Goal: Find specific page/section: Find specific page/section

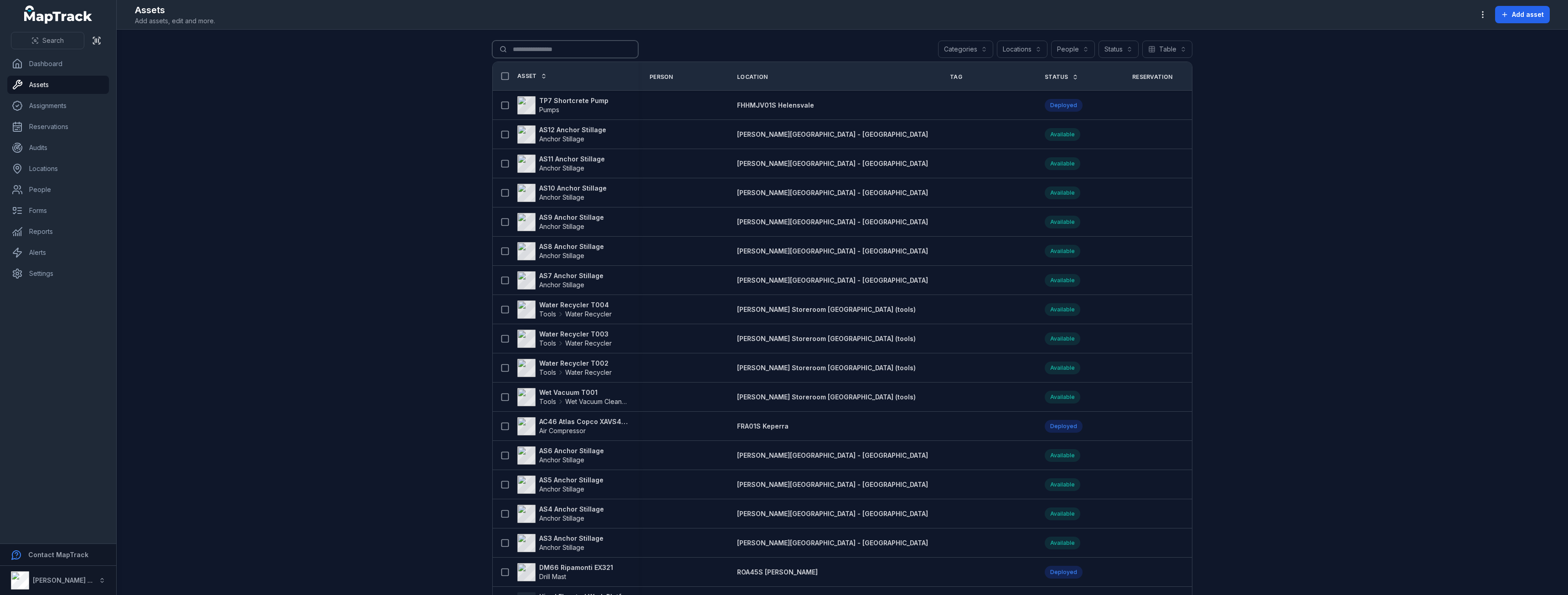
click at [562, 53] on input "Search for assets" at bounding box center [565, 49] width 146 height 17
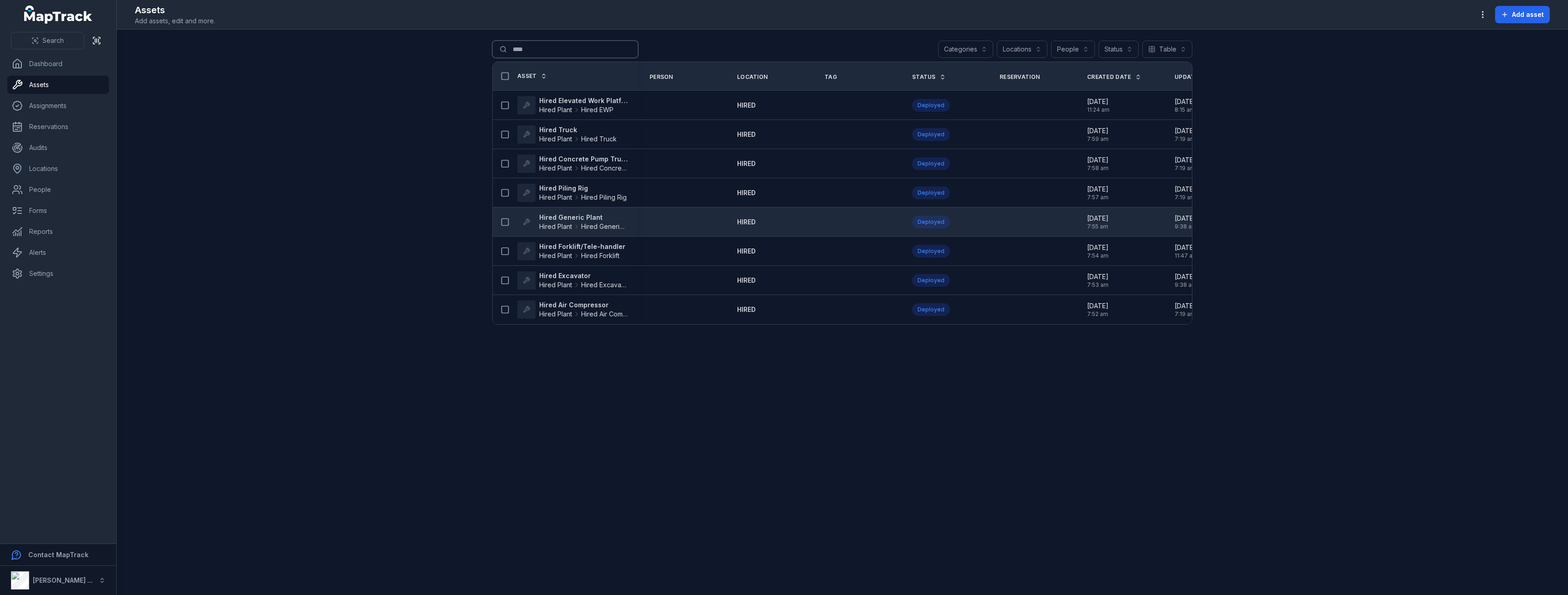
type input "****"
click at [584, 220] on strong "Hired Generic Plant" at bounding box center [583, 217] width 89 height 9
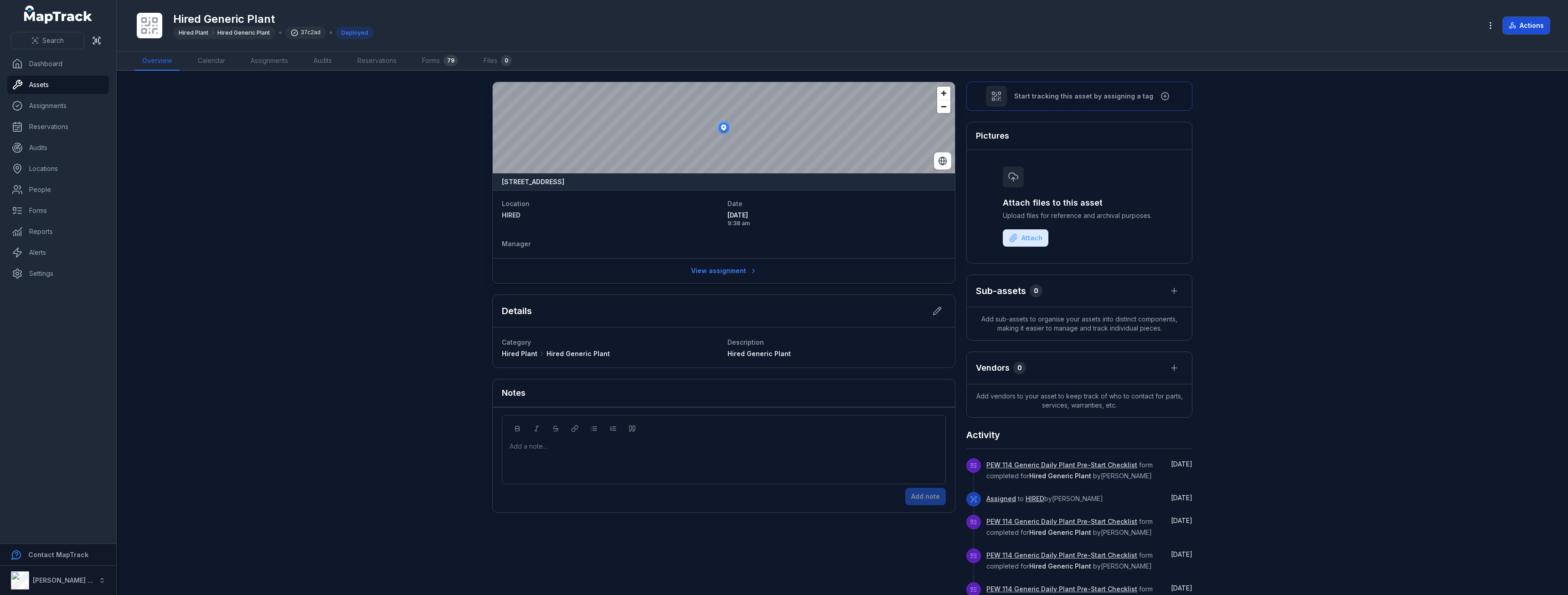
click at [1525, 24] on button "Actions" at bounding box center [1526, 25] width 47 height 17
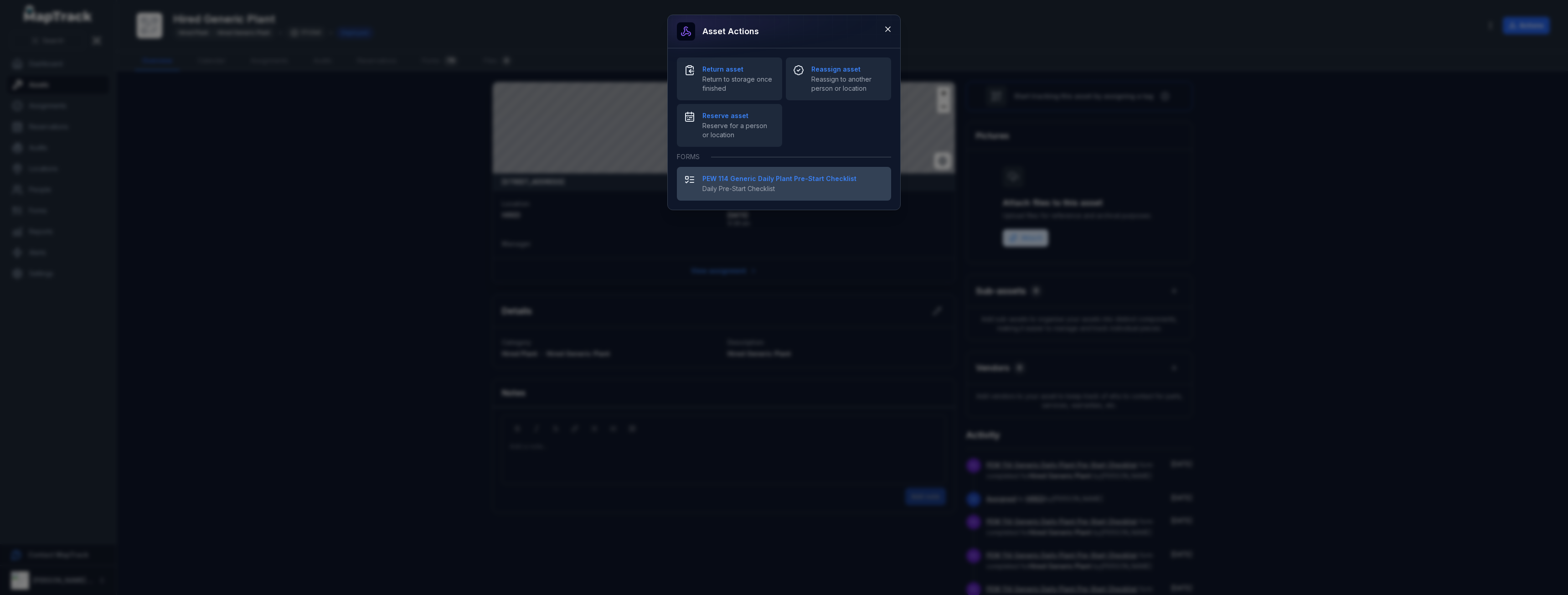
click at [732, 182] on strong "PEW 114 Generic Daily Plant Pre-Start Checklist" at bounding box center [793, 179] width 182 height 9
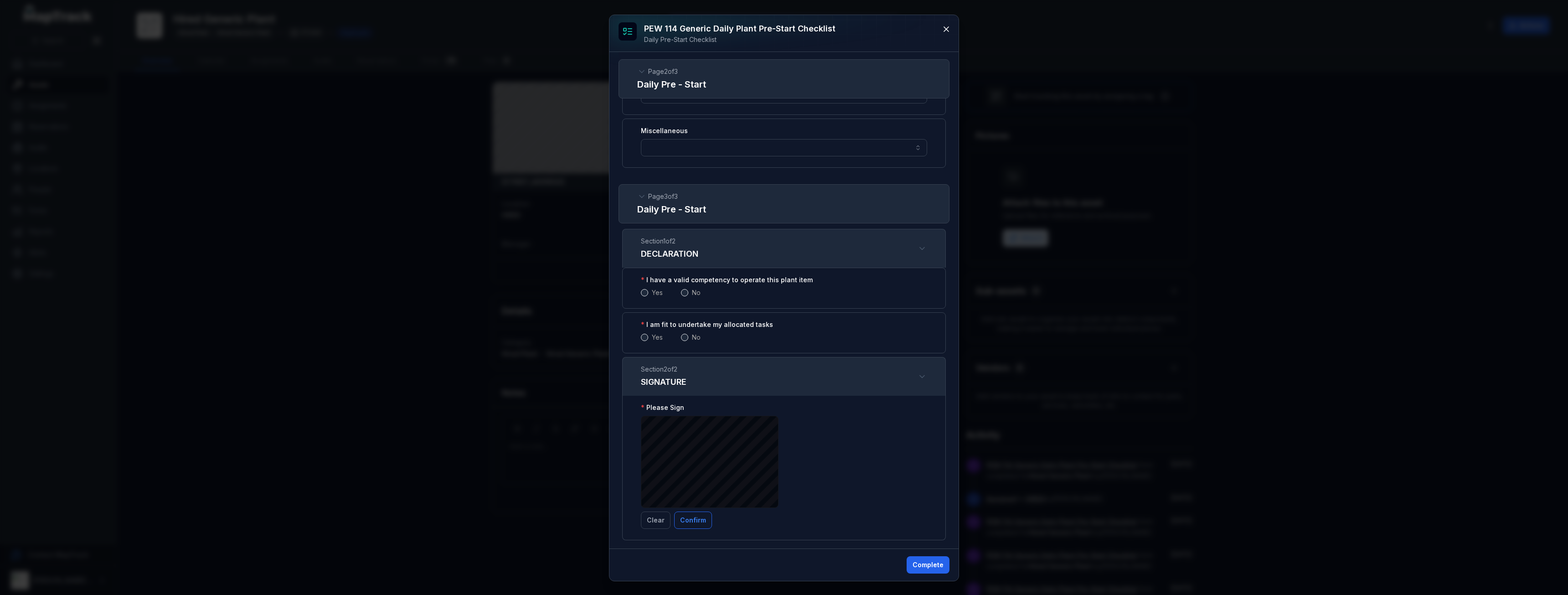
scroll to position [1573, 0]
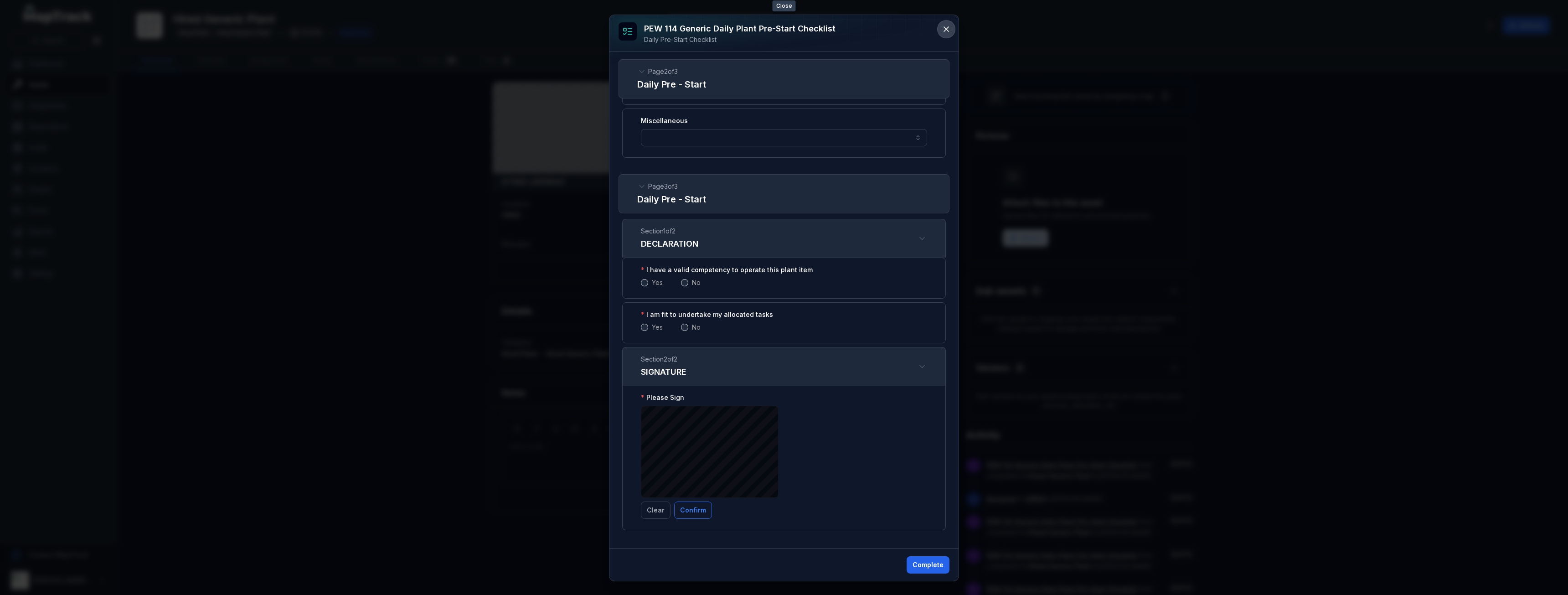
click at [947, 25] on icon at bounding box center [946, 29] width 9 height 9
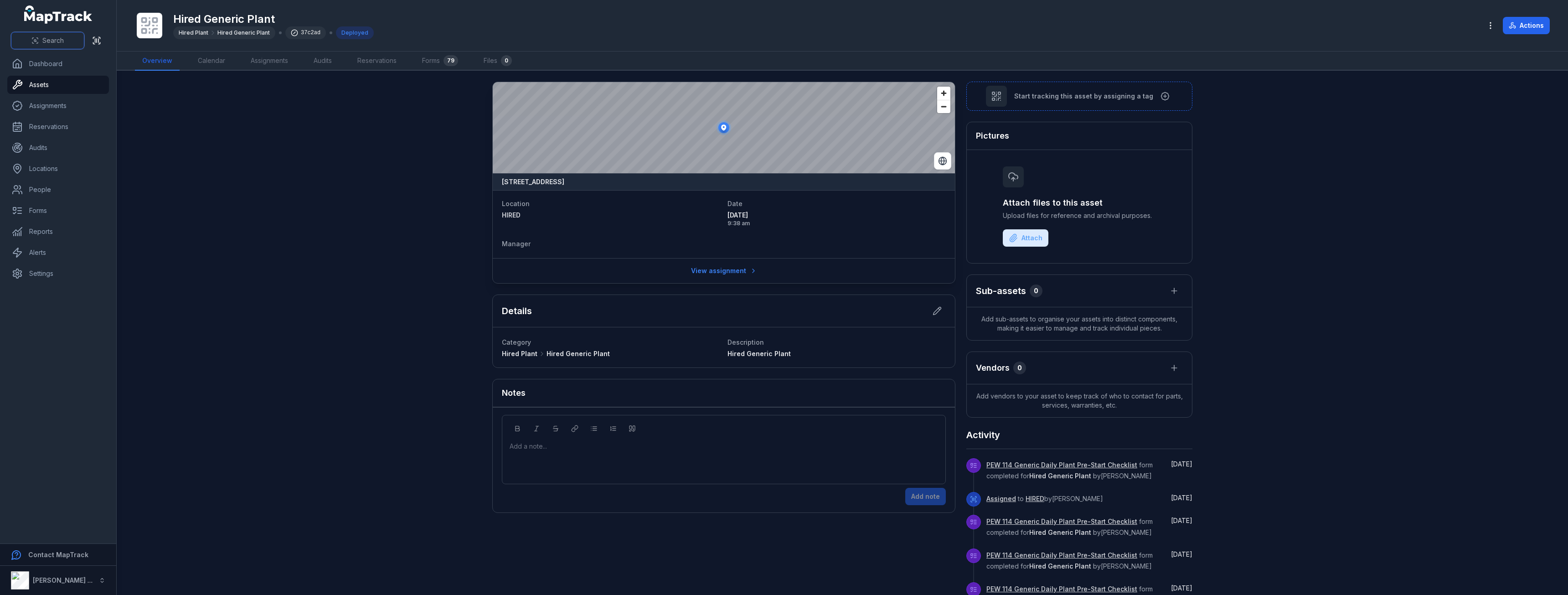
click at [48, 43] on span "Search" at bounding box center [52, 41] width 21 height 9
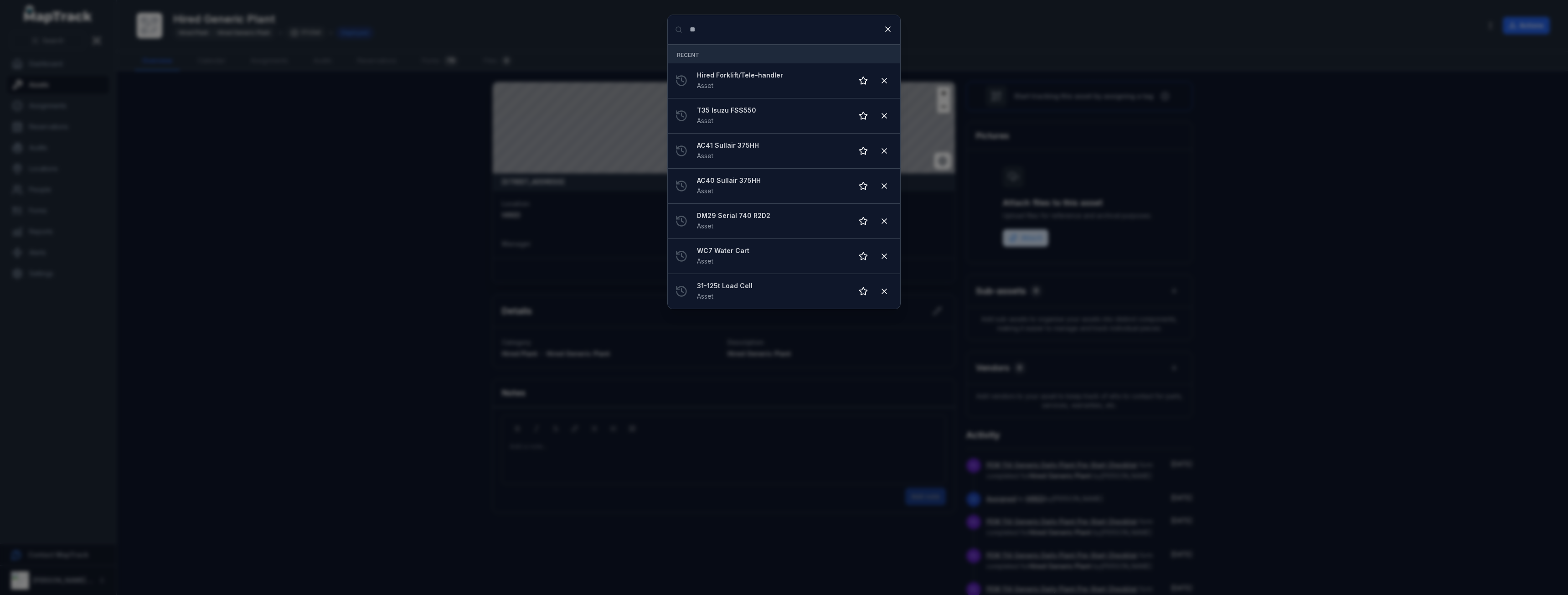
type input "**"
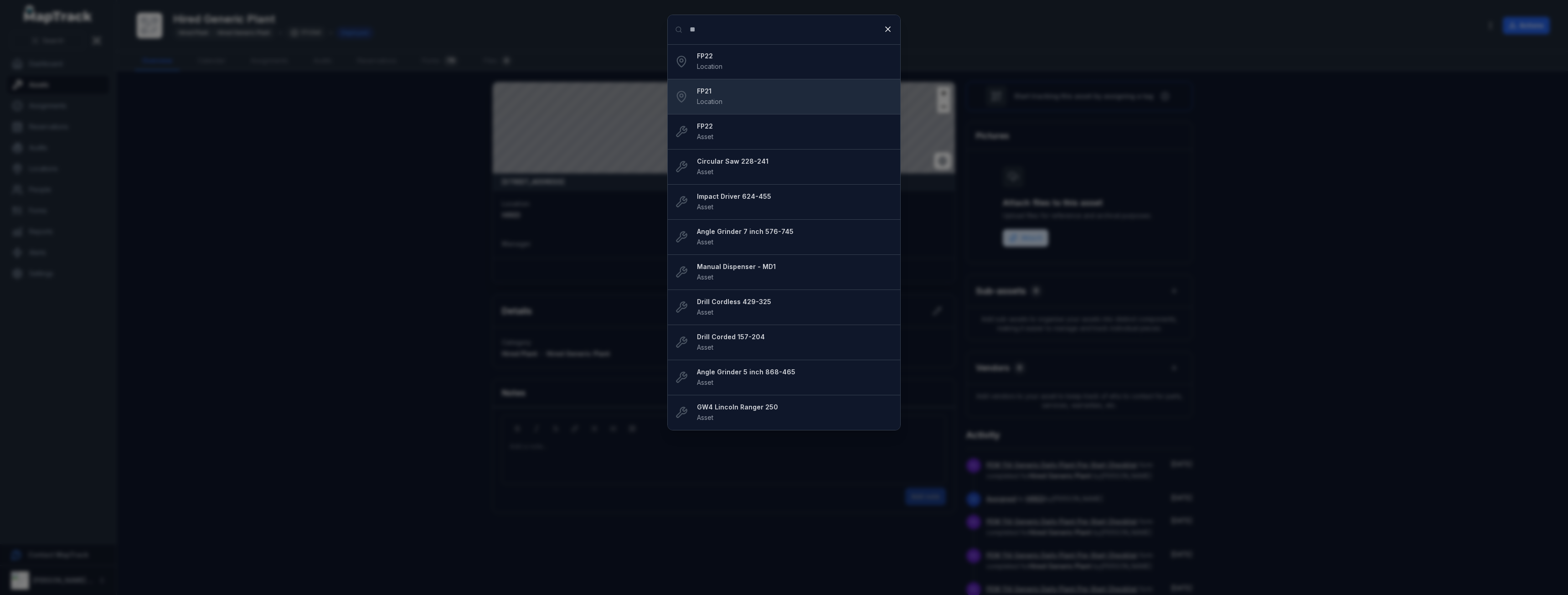
click at [780, 99] on div "FP21 Location" at bounding box center [795, 97] width 196 height 20
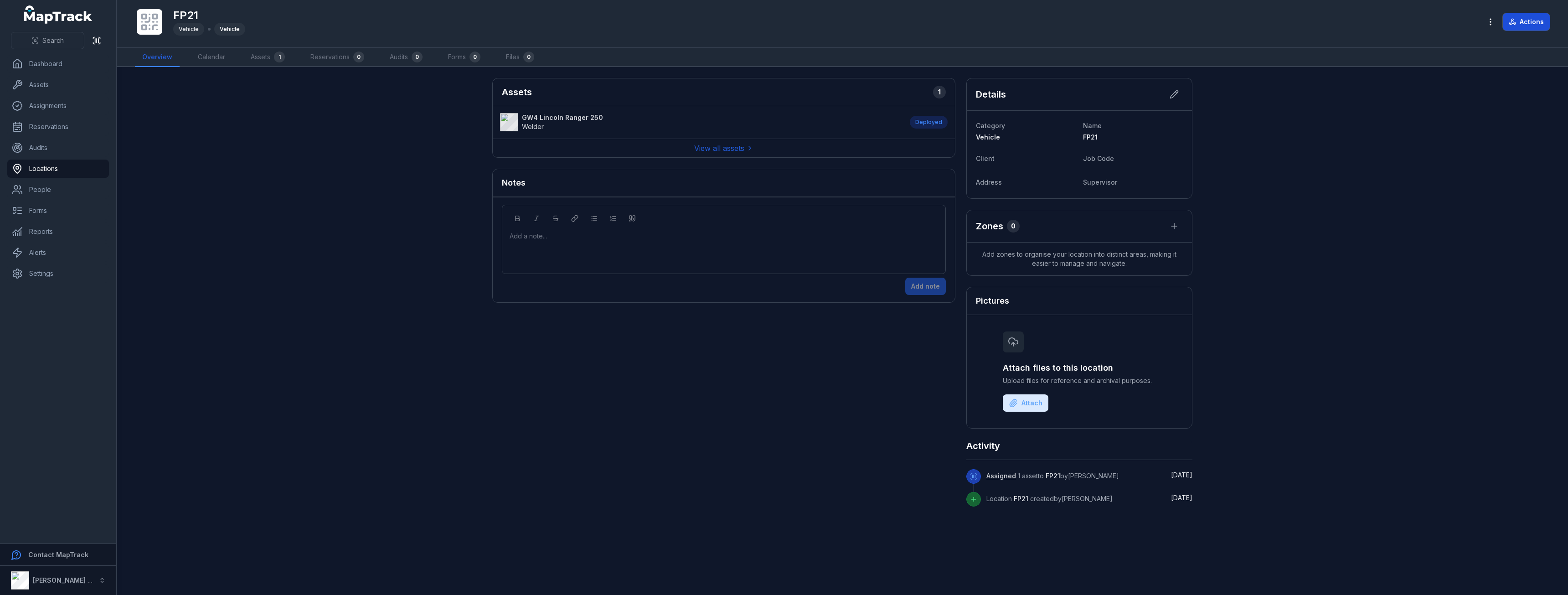
click at [1533, 24] on button "Actions" at bounding box center [1526, 22] width 47 height 17
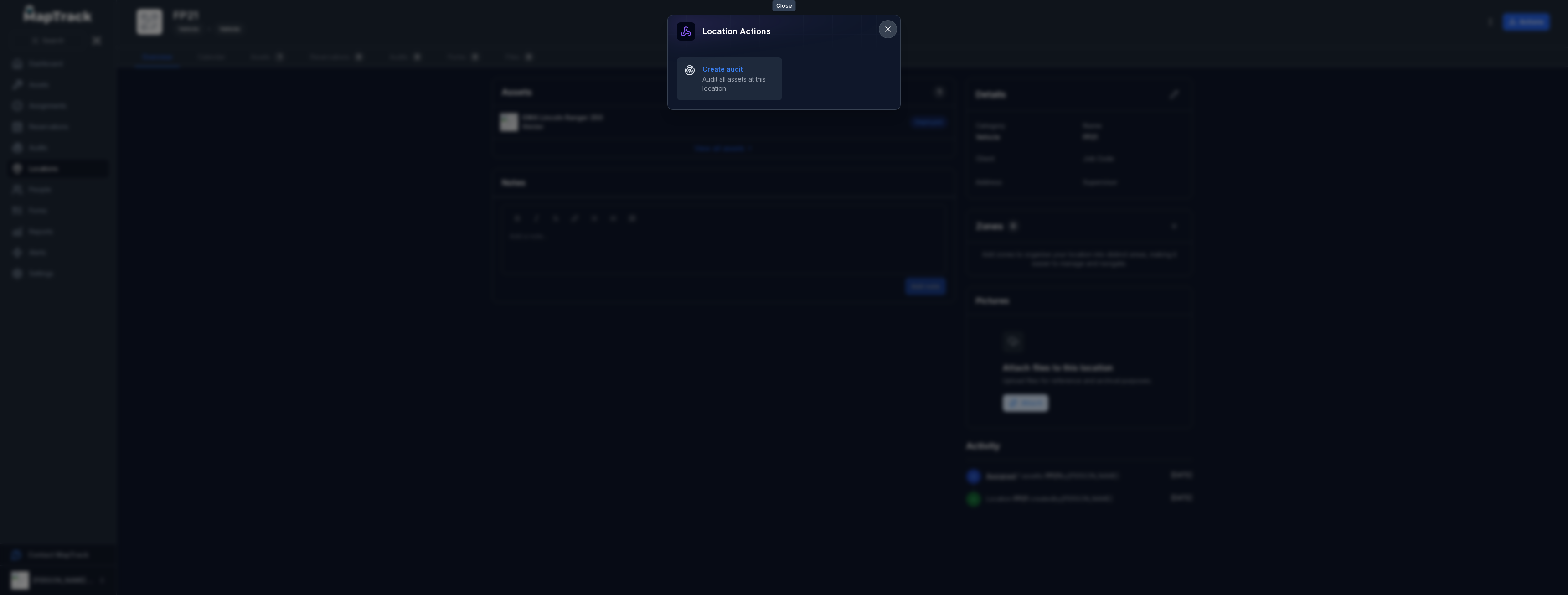
click at [890, 24] on button at bounding box center [888, 29] width 17 height 17
